Goal: Check status

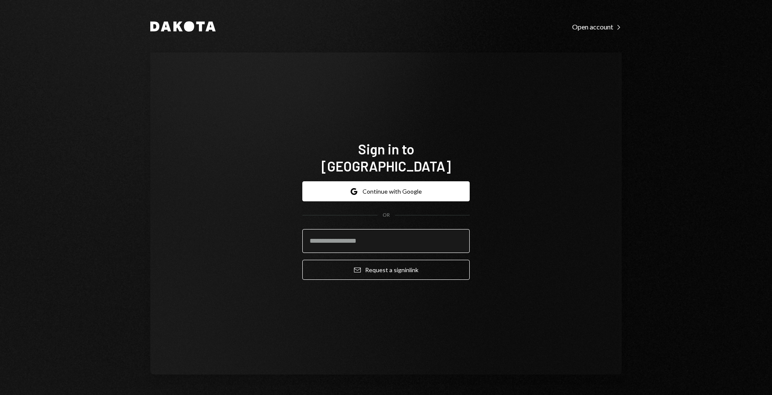
click at [357, 234] on input "email" at bounding box center [385, 241] width 167 height 24
type input "**********"
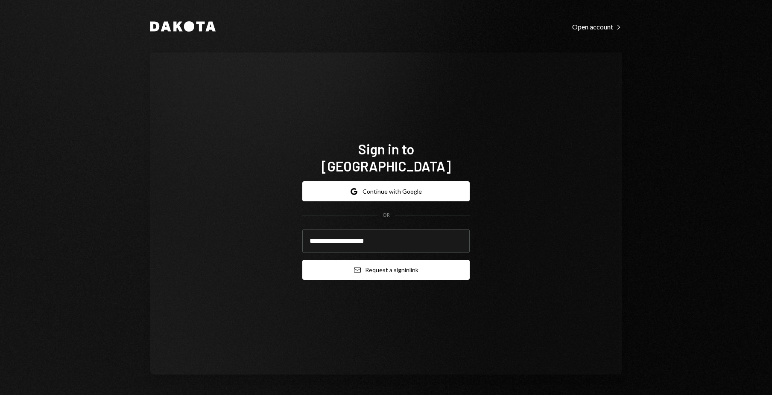
click at [376, 264] on button "Email Request a sign in link" at bounding box center [385, 270] width 167 height 20
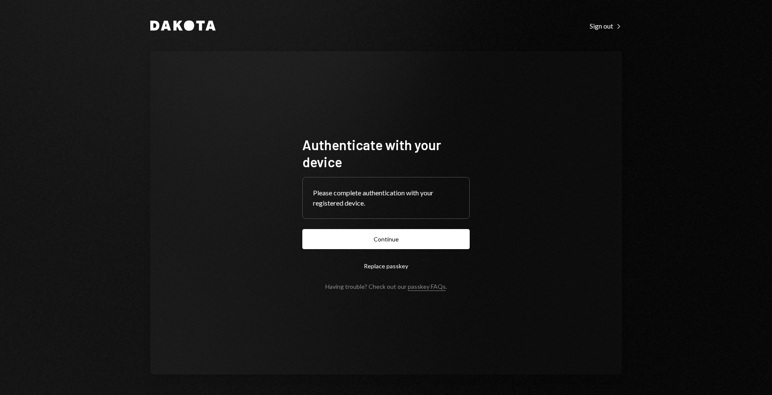
click at [370, 235] on button "Continue" at bounding box center [385, 239] width 167 height 20
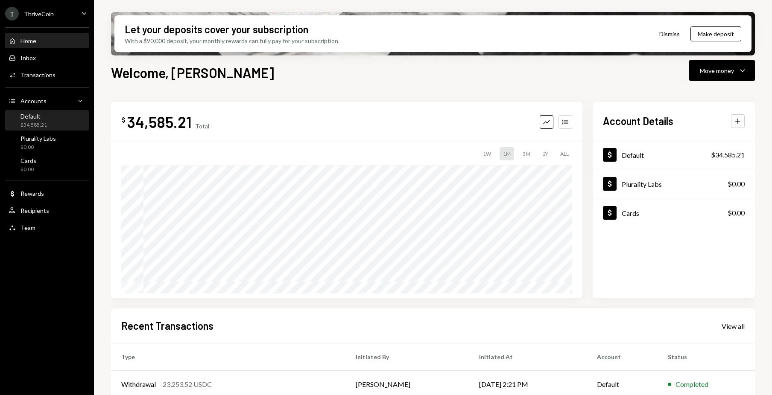
click at [44, 115] on div "Default" at bounding box center [33, 116] width 26 height 7
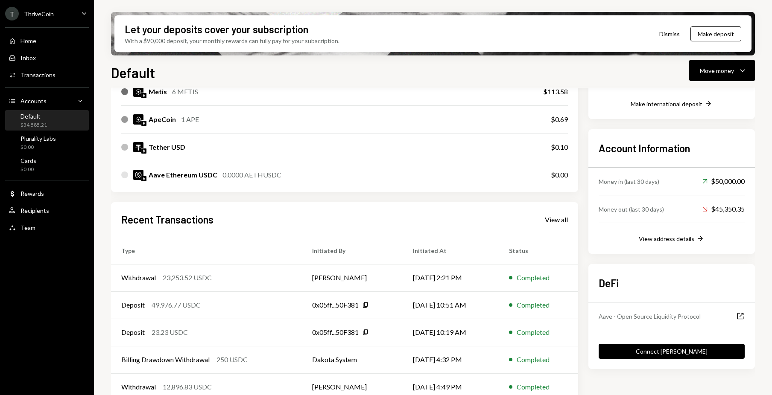
scroll to position [216, 0]
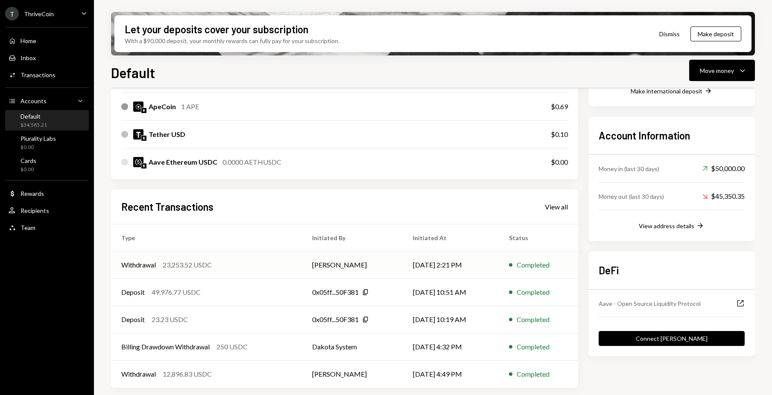
click at [233, 267] on div "Withdrawal 23,253.52 USDC" at bounding box center [206, 265] width 170 height 10
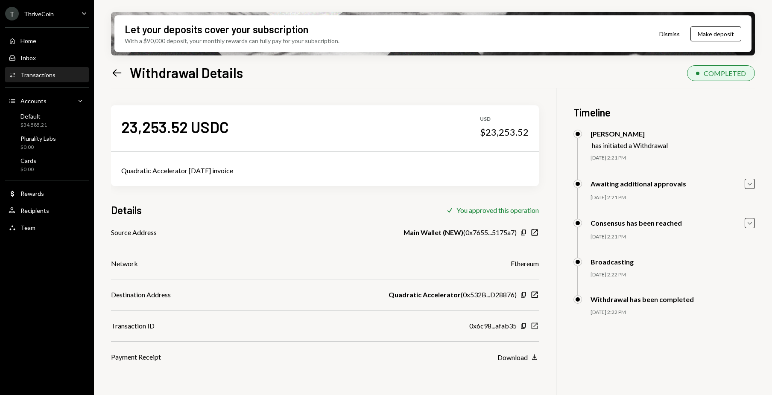
click at [538, 325] on icon "button" at bounding box center [535, 326] width 6 height 6
